Goal: Task Accomplishment & Management: Manage account settings

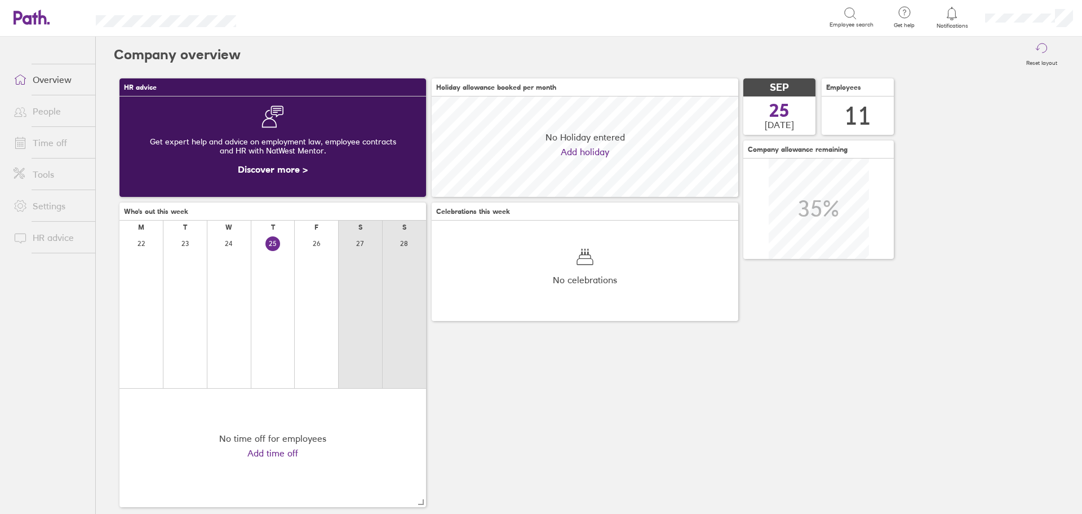
scroll to position [100, 307]
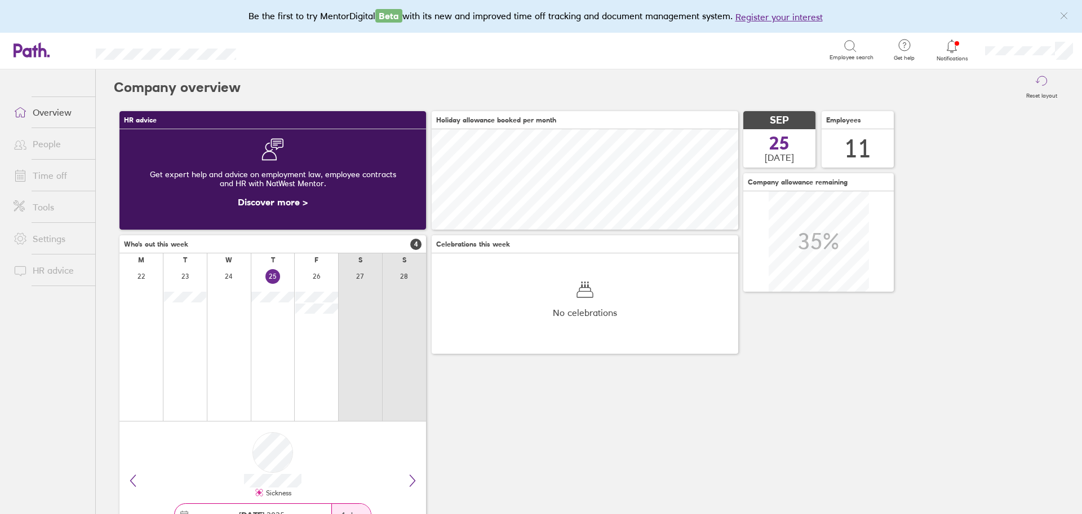
click at [67, 169] on link "Time off" at bounding box center [50, 175] width 91 height 23
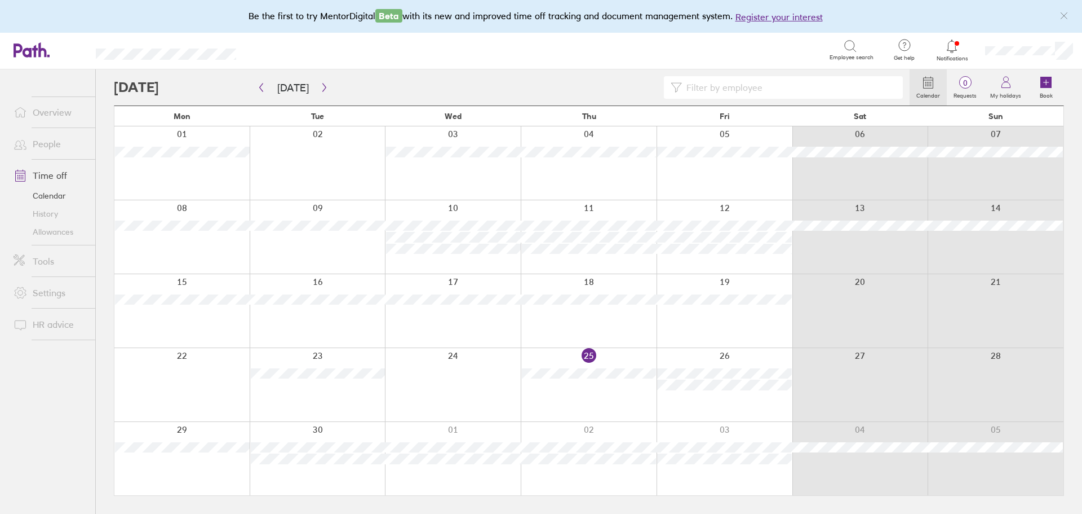
click at [421, 378] on div at bounding box center [453, 384] width 136 height 73
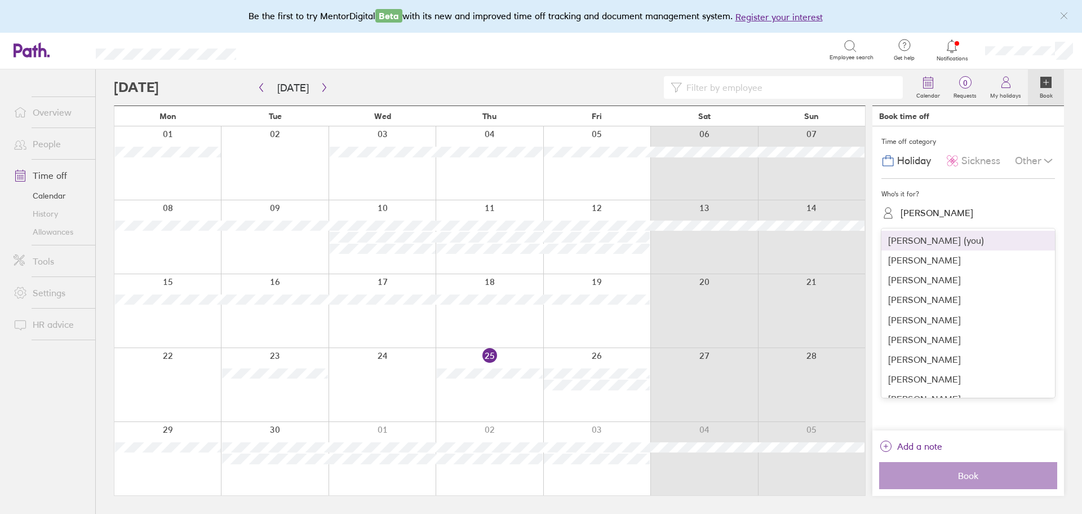
click at [958, 215] on div "[PERSON_NAME]" at bounding box center [937, 212] width 73 height 11
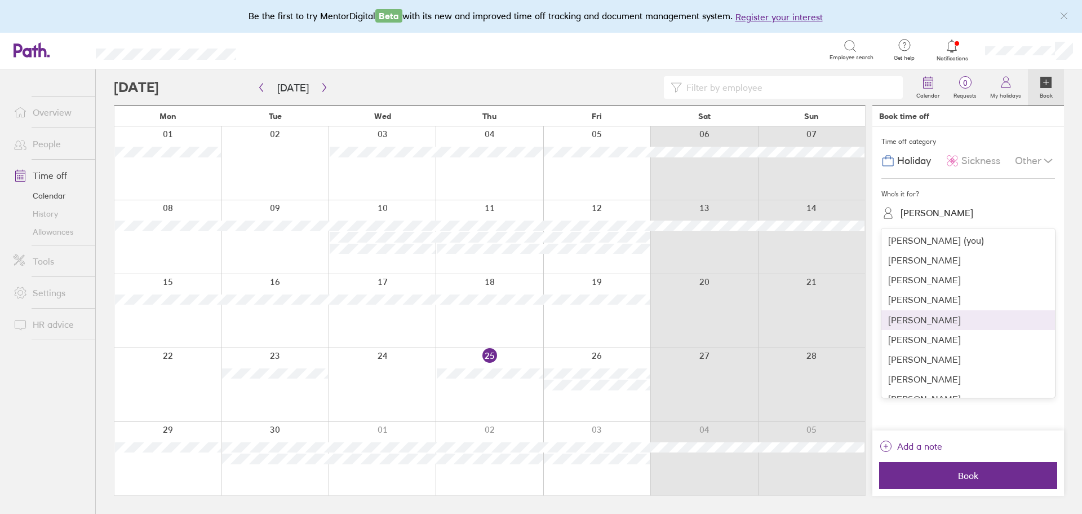
click at [930, 317] on div "[PERSON_NAME]" at bounding box center [969, 320] width 174 height 20
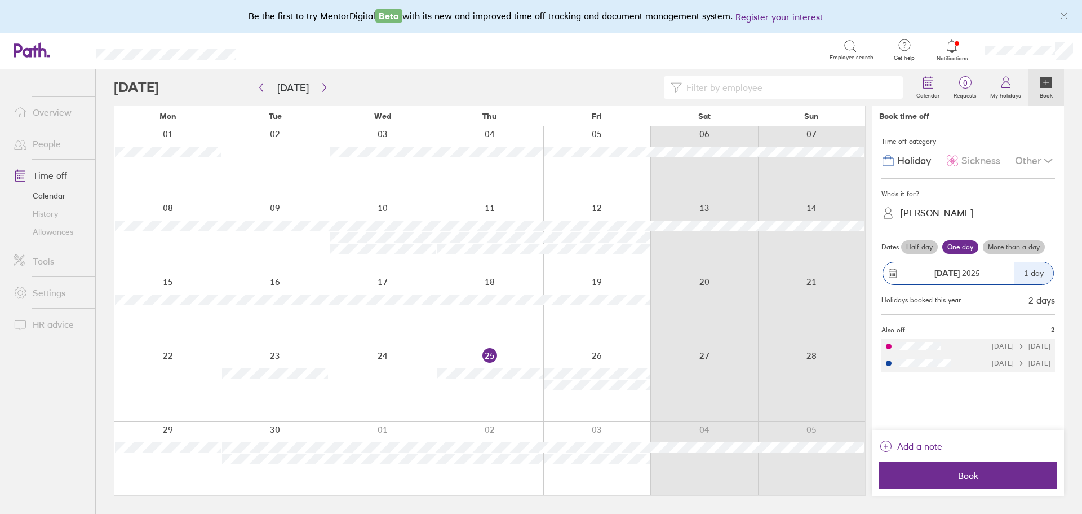
click at [984, 163] on span "Sickness" at bounding box center [981, 161] width 39 height 12
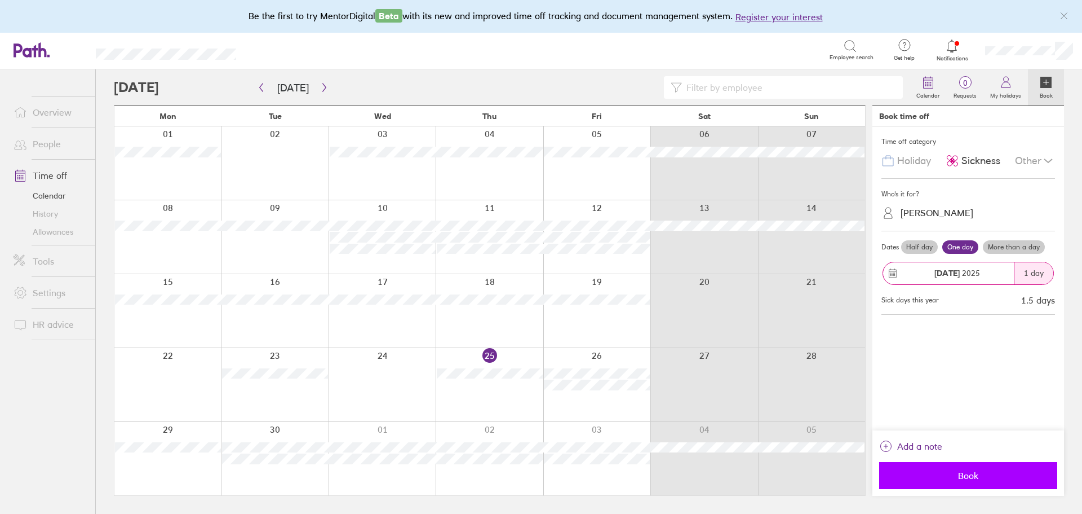
click at [940, 470] on span "Book" at bounding box center [968, 475] width 162 height 10
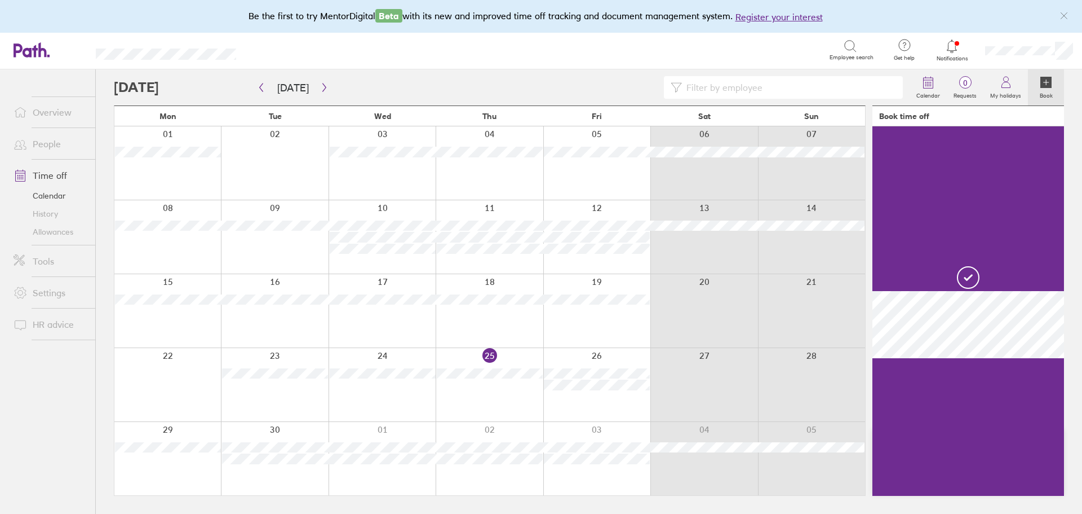
click at [968, 117] on div "Book time off" at bounding box center [969, 116] width 192 height 20
click at [971, 278] on icon at bounding box center [968, 277] width 27 height 27
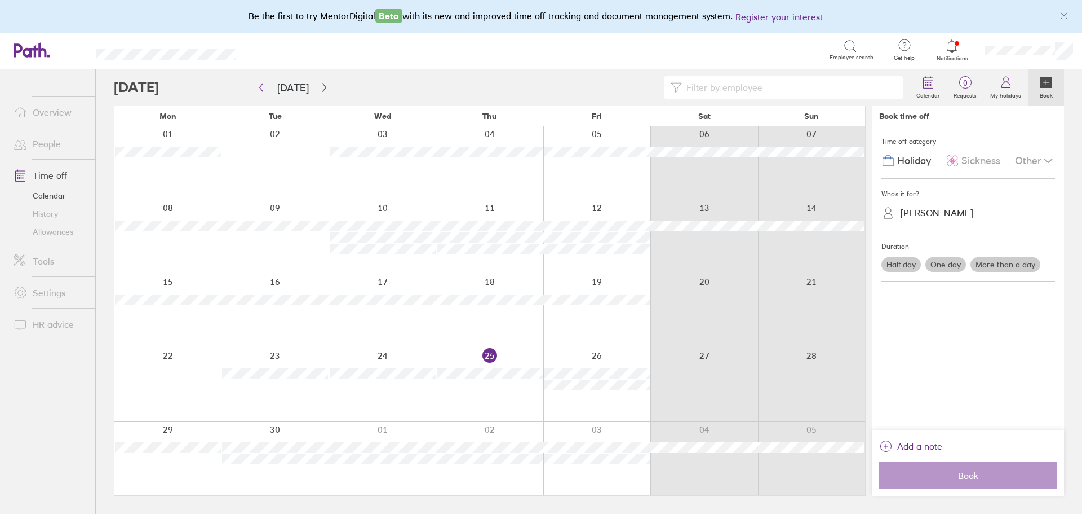
click at [952, 204] on div "[PERSON_NAME]" at bounding box center [975, 212] width 160 height 17
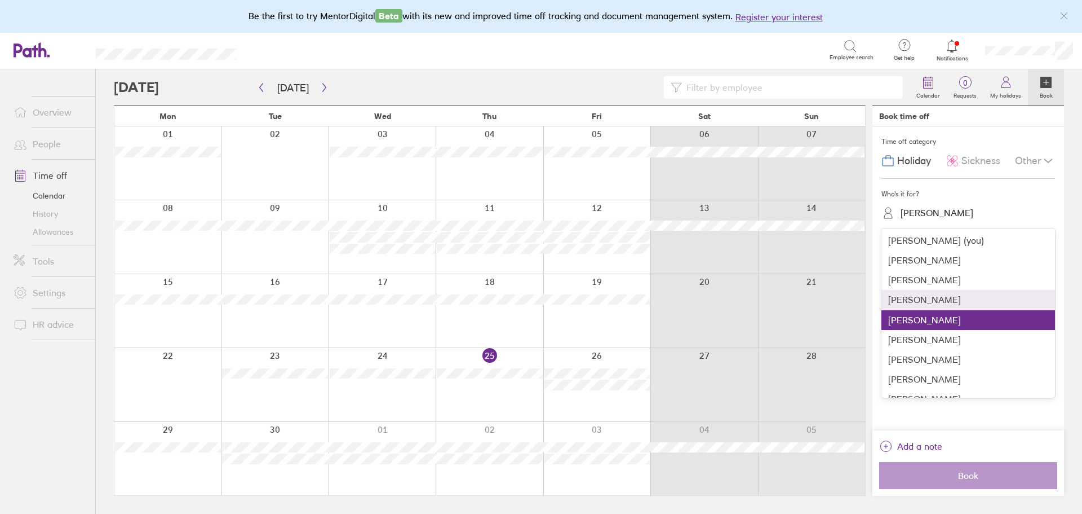
click at [931, 302] on div "[PERSON_NAME]" at bounding box center [969, 300] width 174 height 20
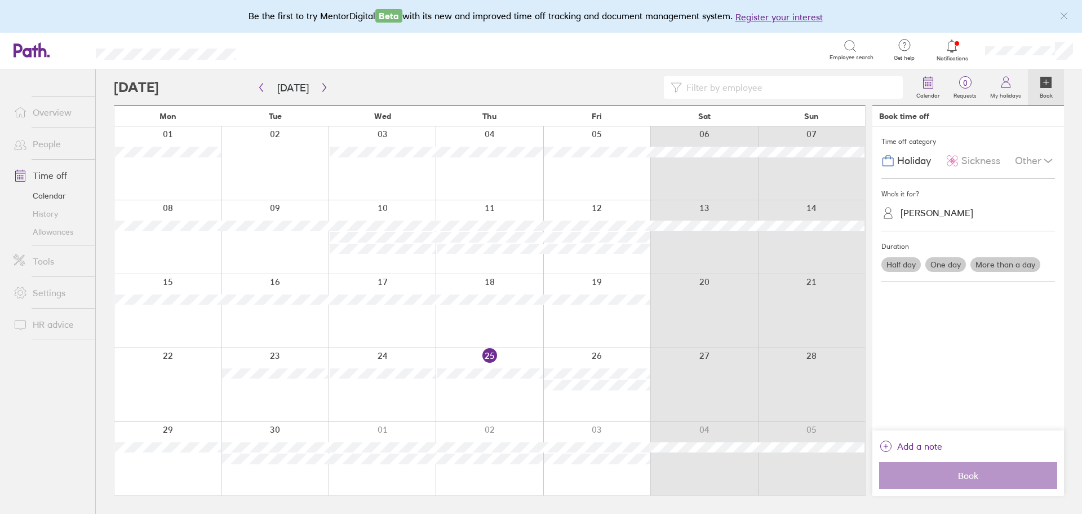
click at [966, 161] on span "Sickness" at bounding box center [981, 161] width 39 height 12
click at [950, 260] on label "One day" at bounding box center [946, 264] width 41 height 15
click at [0, 0] on input "One day" at bounding box center [0, 0] width 0 height 0
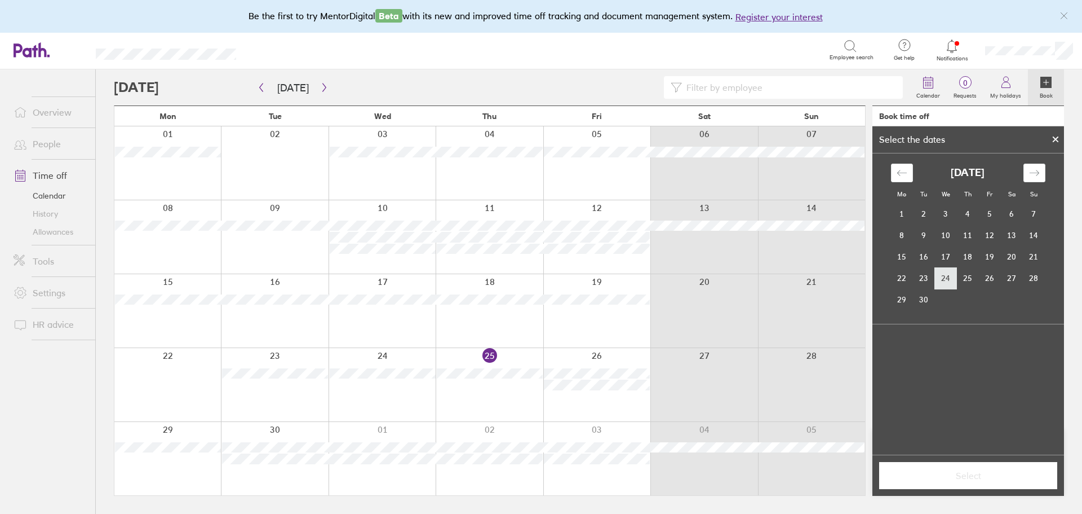
click at [951, 273] on td "24" at bounding box center [946, 277] width 22 height 21
click at [968, 473] on span "Select" at bounding box center [968, 475] width 162 height 10
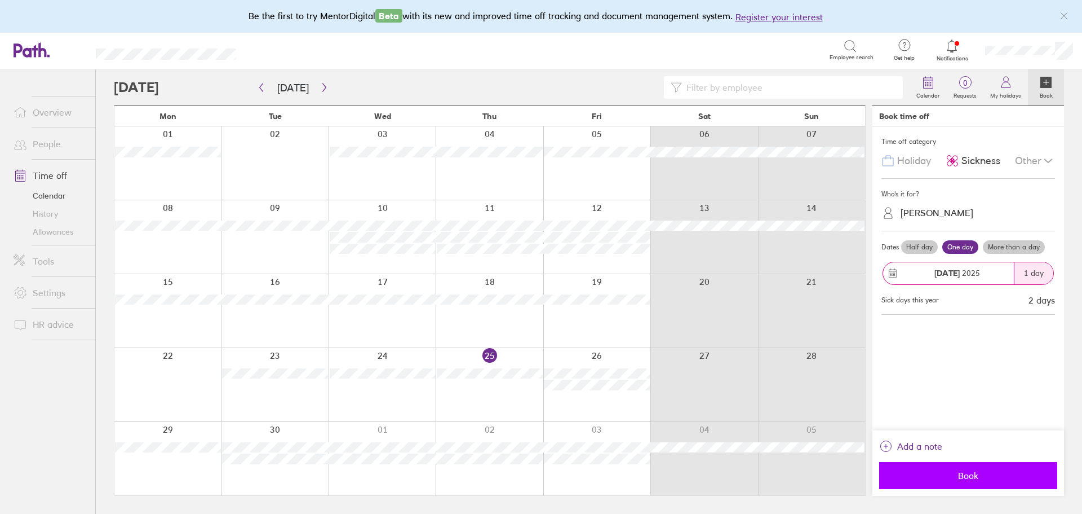
click at [960, 477] on span "Book" at bounding box center [968, 475] width 162 height 10
